Goal: Submit feedback/report problem

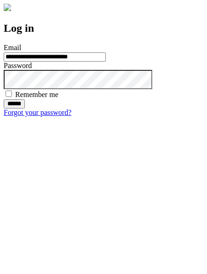
type input "**********"
click at [25, 108] on input "******" at bounding box center [14, 103] width 21 height 9
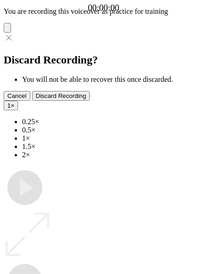
type input "**********"
